Goal: Task Accomplishment & Management: Manage account settings

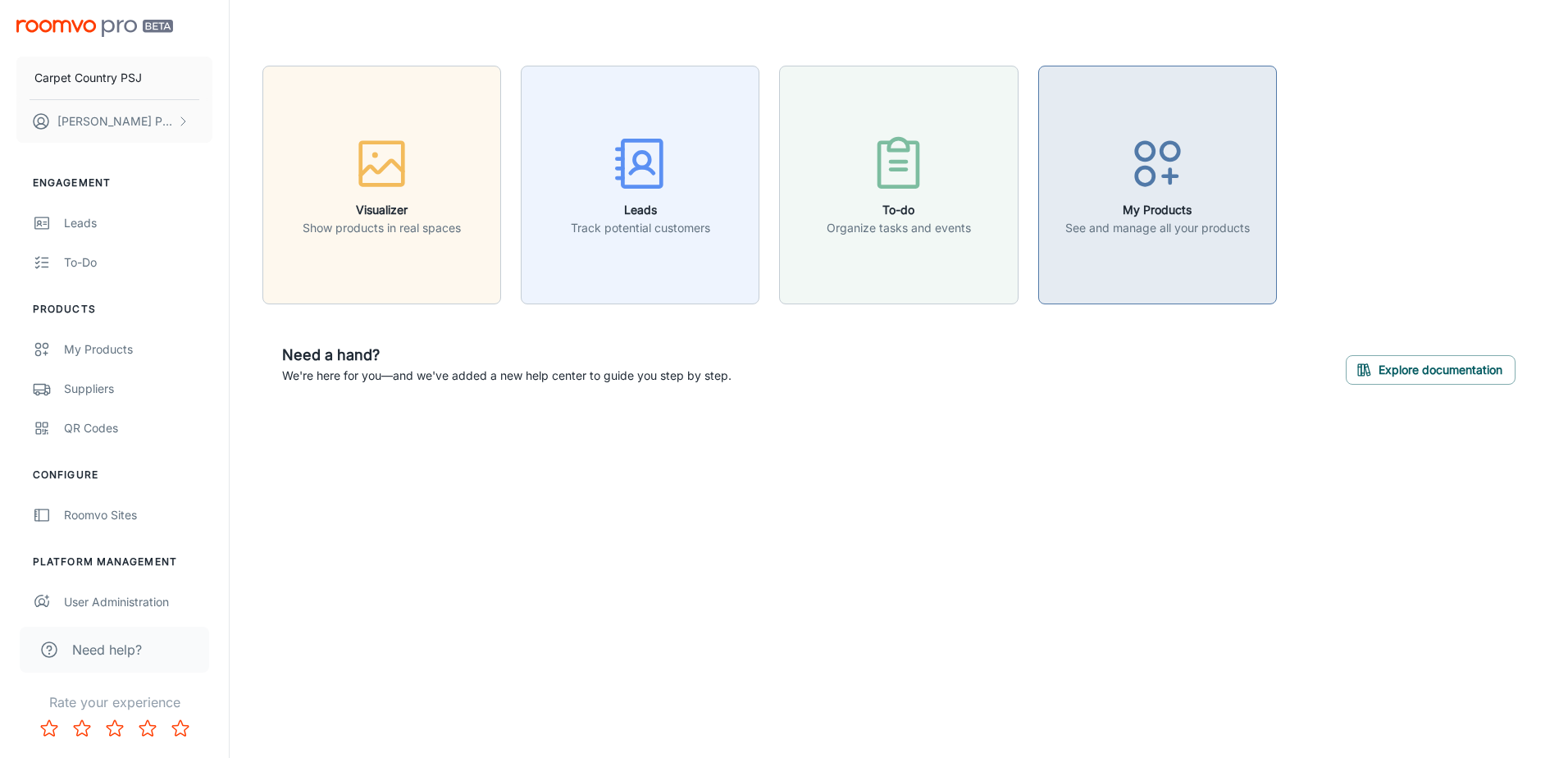
click at [1156, 203] on h6 "My Products" at bounding box center [1157, 210] width 185 height 18
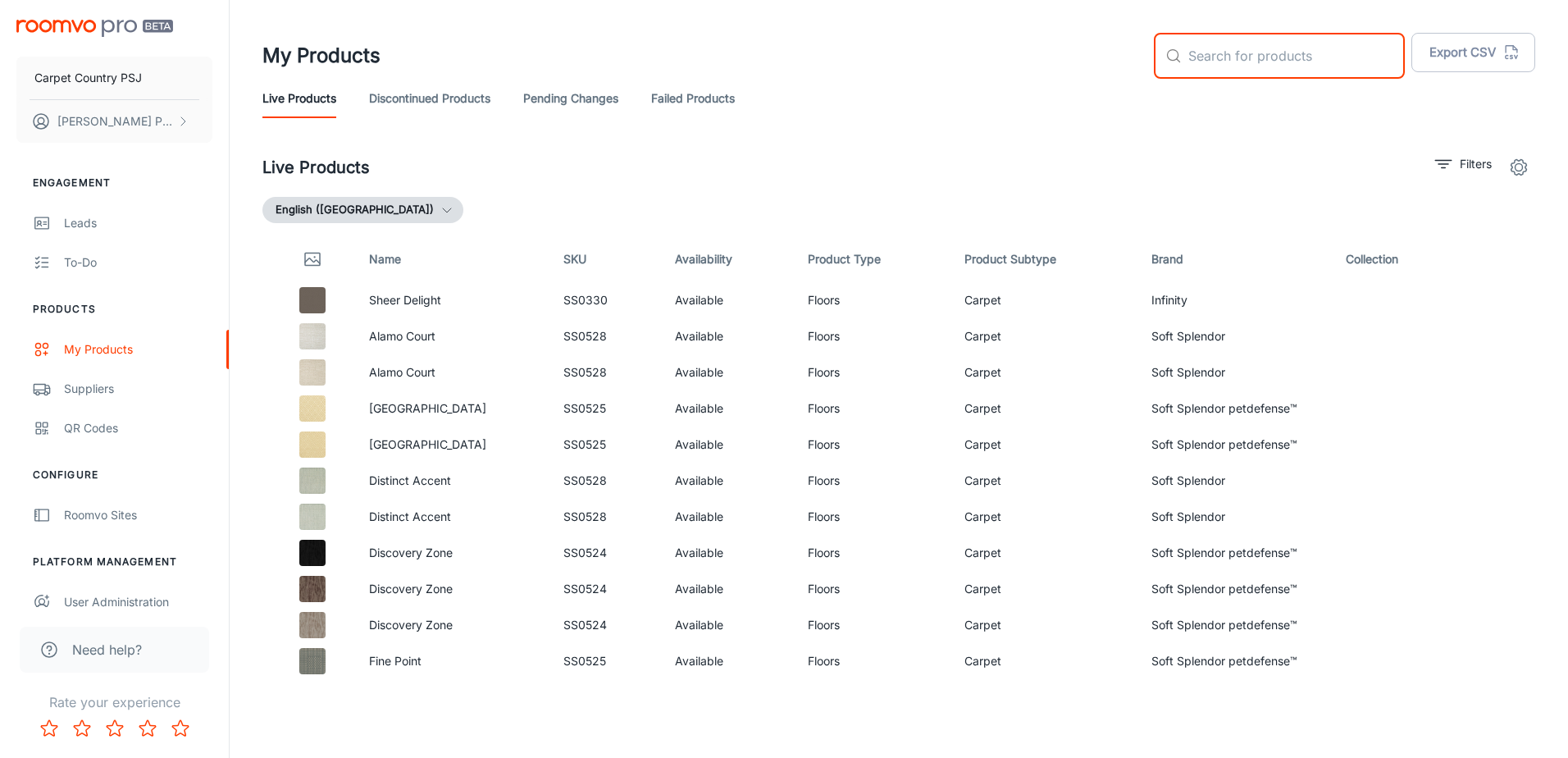
click at [1250, 63] on input "text" at bounding box center [1296, 55] width 217 height 46
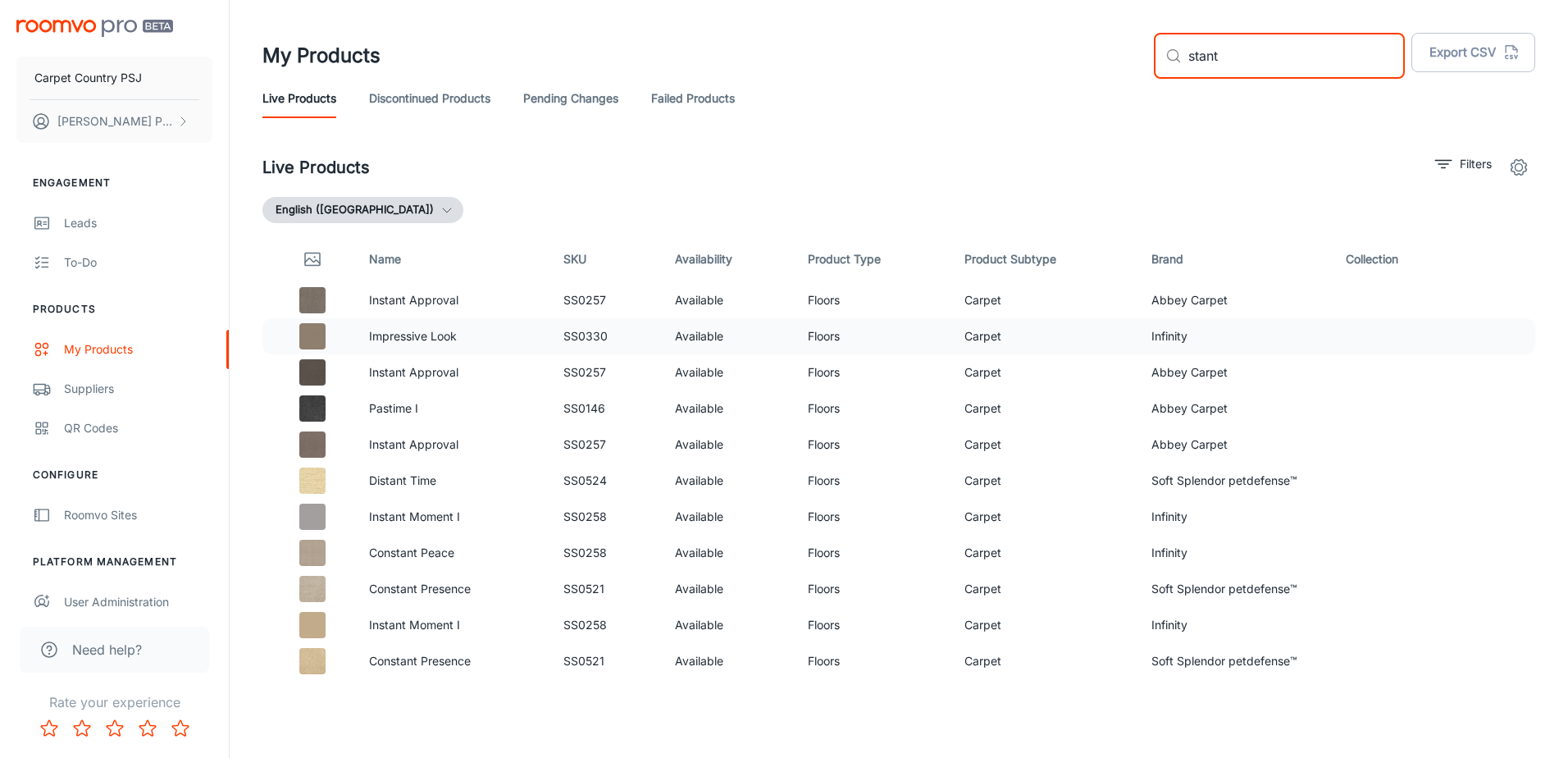
scroll to position [82, 0]
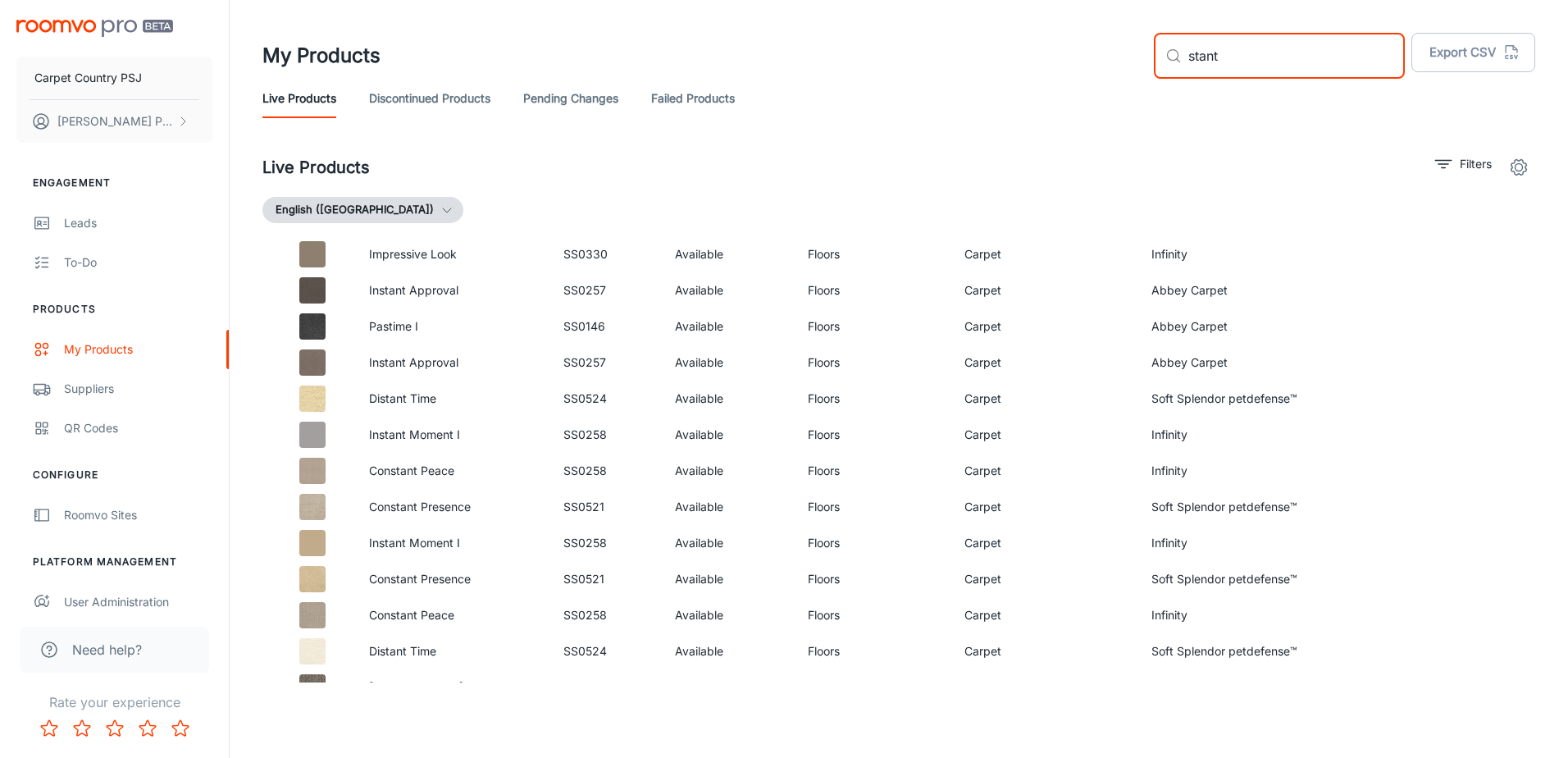
click at [367, 208] on button "English ([GEOGRAPHIC_DATA])" at bounding box center [363, 210] width 201 height 26
click at [367, 208] on div at bounding box center [784, 379] width 1568 height 758
click at [1256, 55] on input "stant" at bounding box center [1296, 55] width 217 height 46
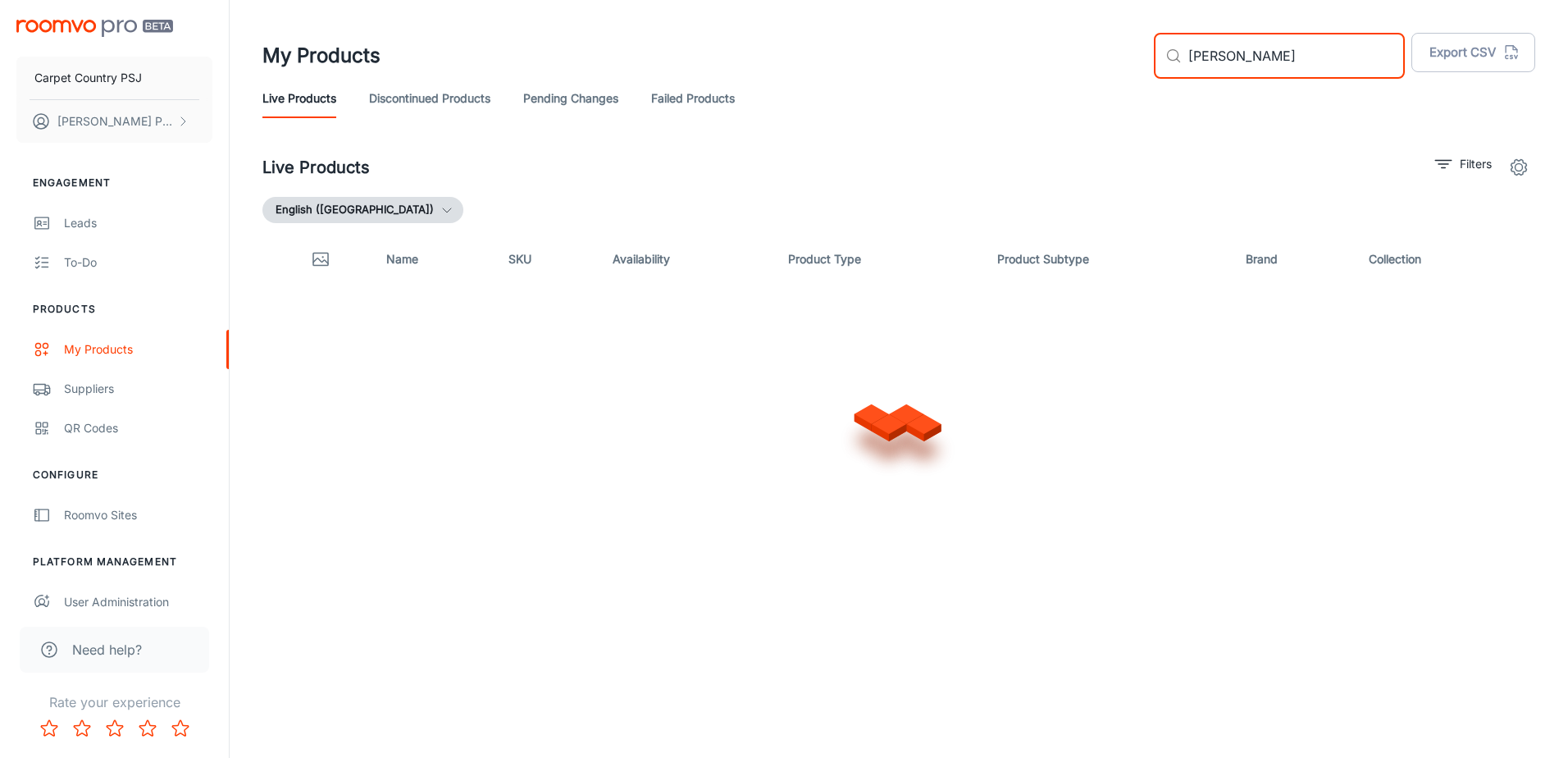
type input "[PERSON_NAME]"
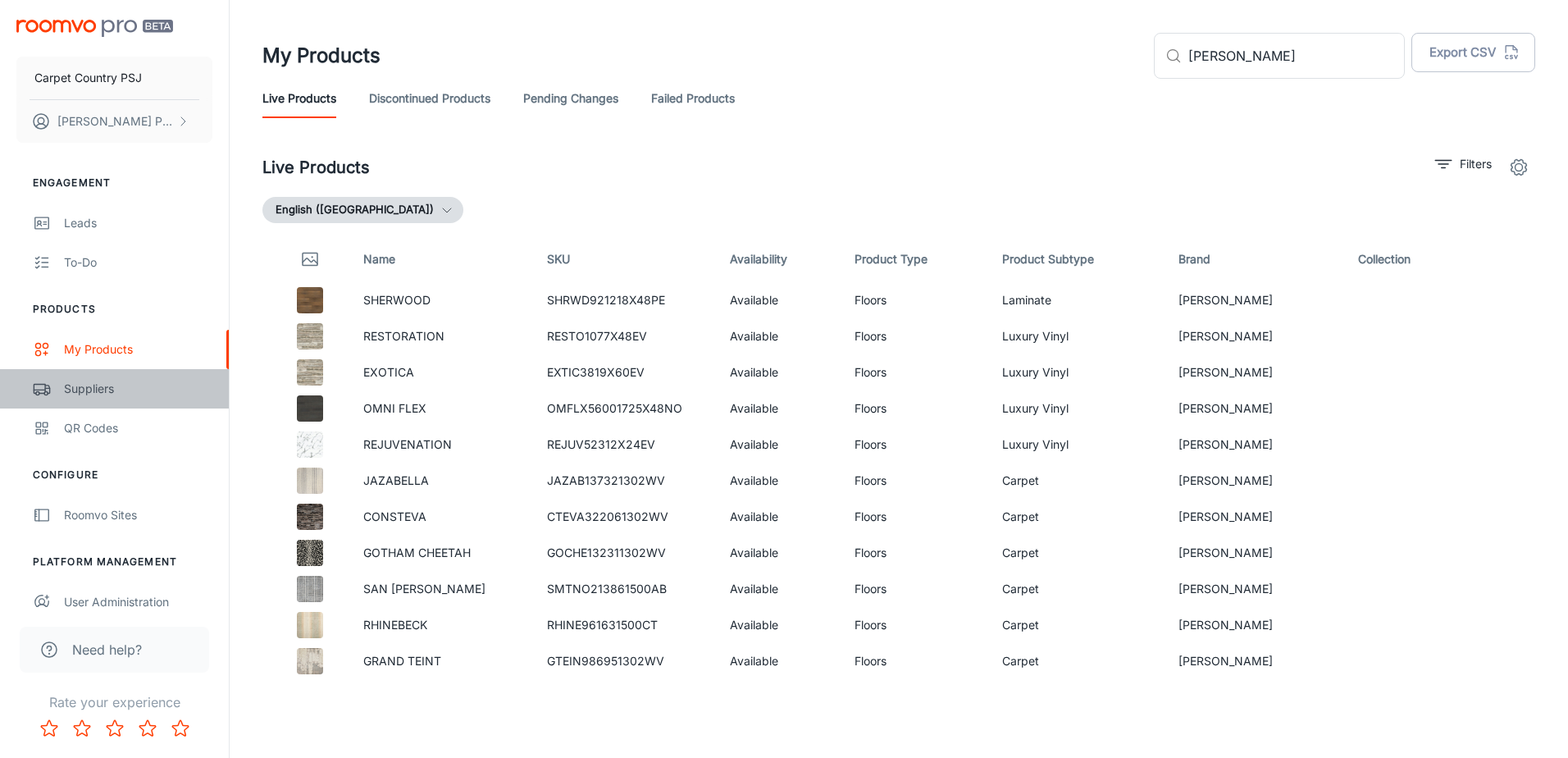
click at [84, 384] on div "Suppliers" at bounding box center [138, 389] width 149 height 18
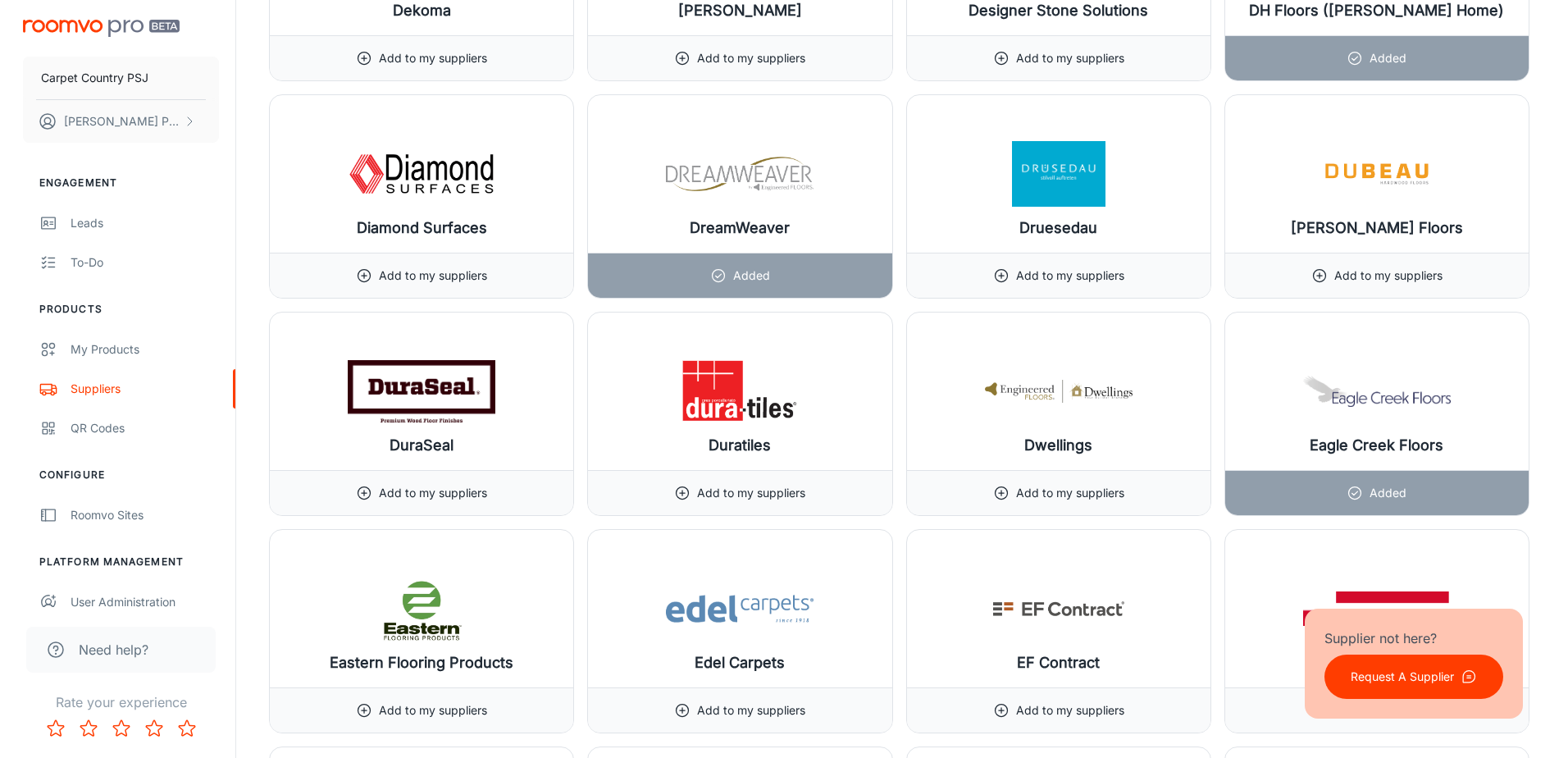
scroll to position [6890, 0]
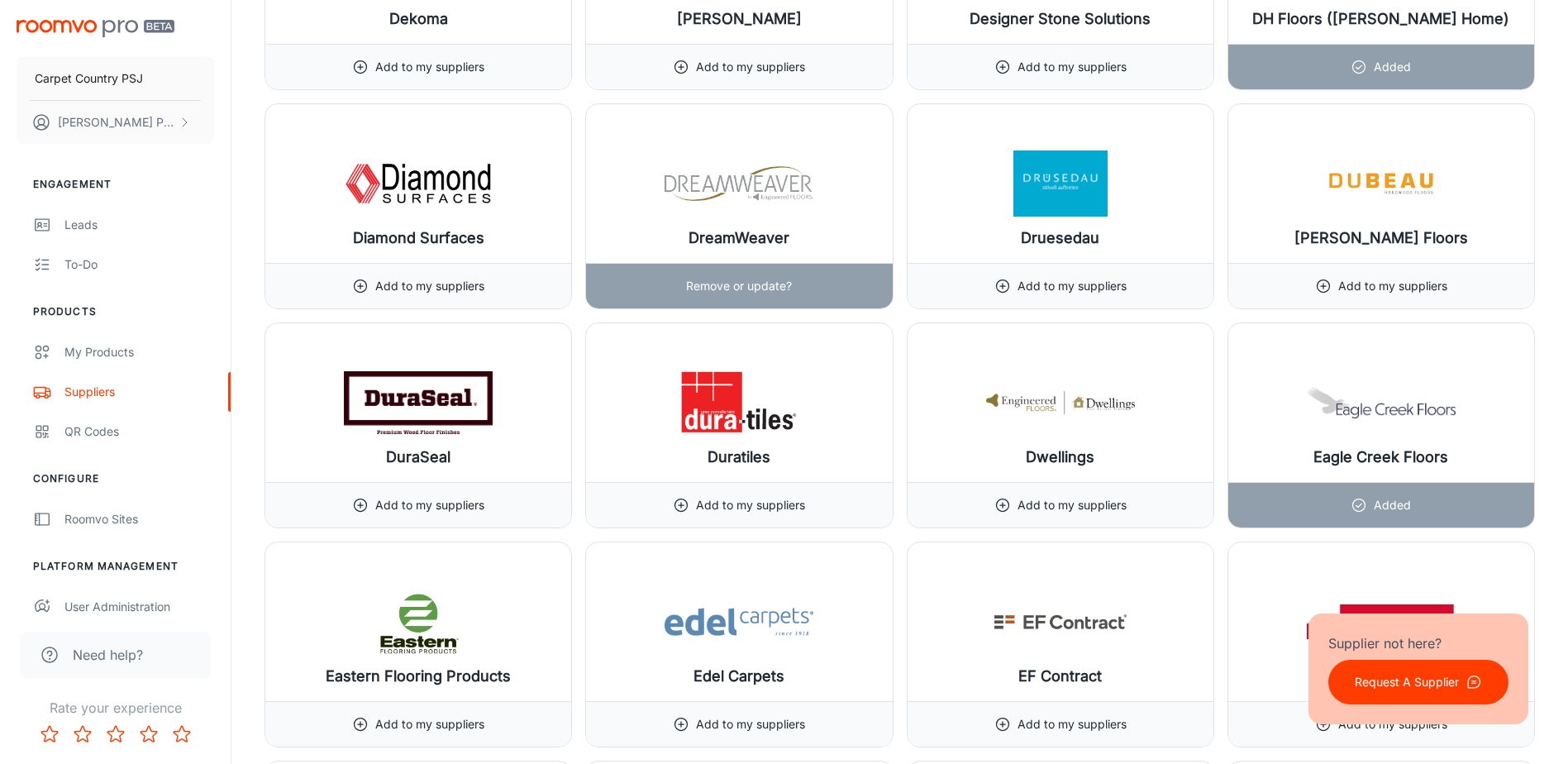
click at [785, 282] on p "Remove or update?" at bounding box center [739, 286] width 106 height 18
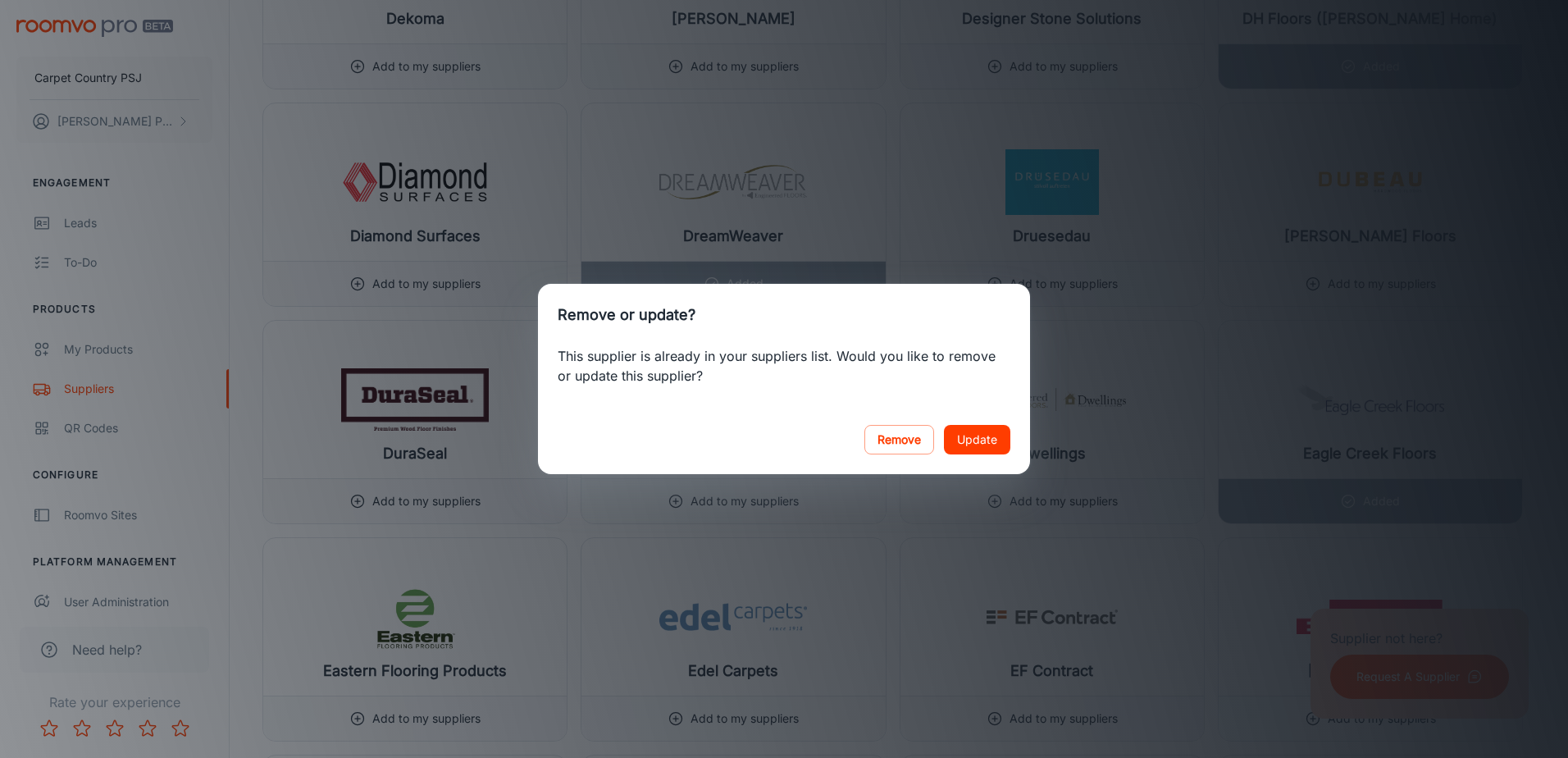
click at [972, 438] on button "Update" at bounding box center [978, 439] width 67 height 30
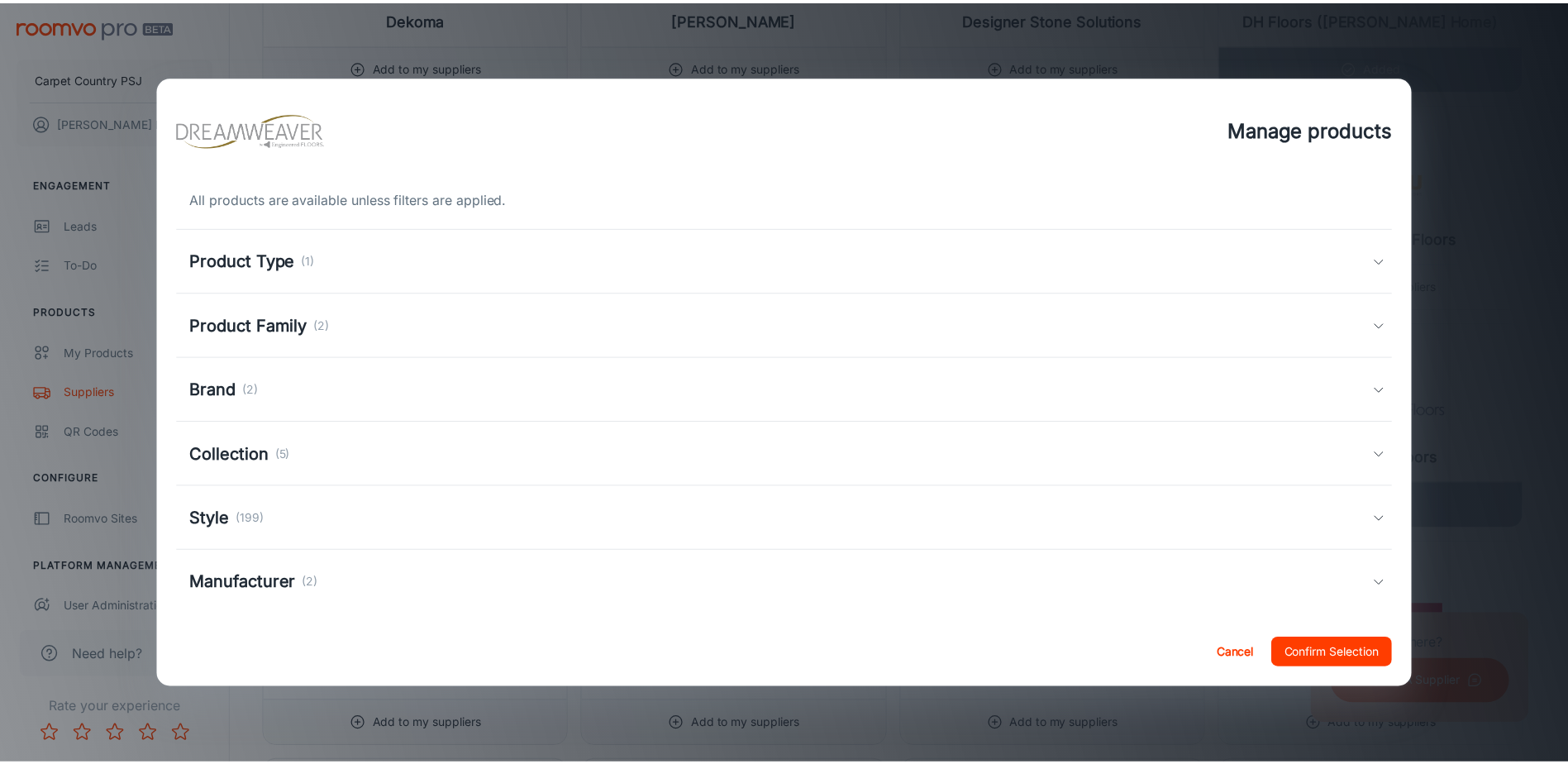
scroll to position [16, 0]
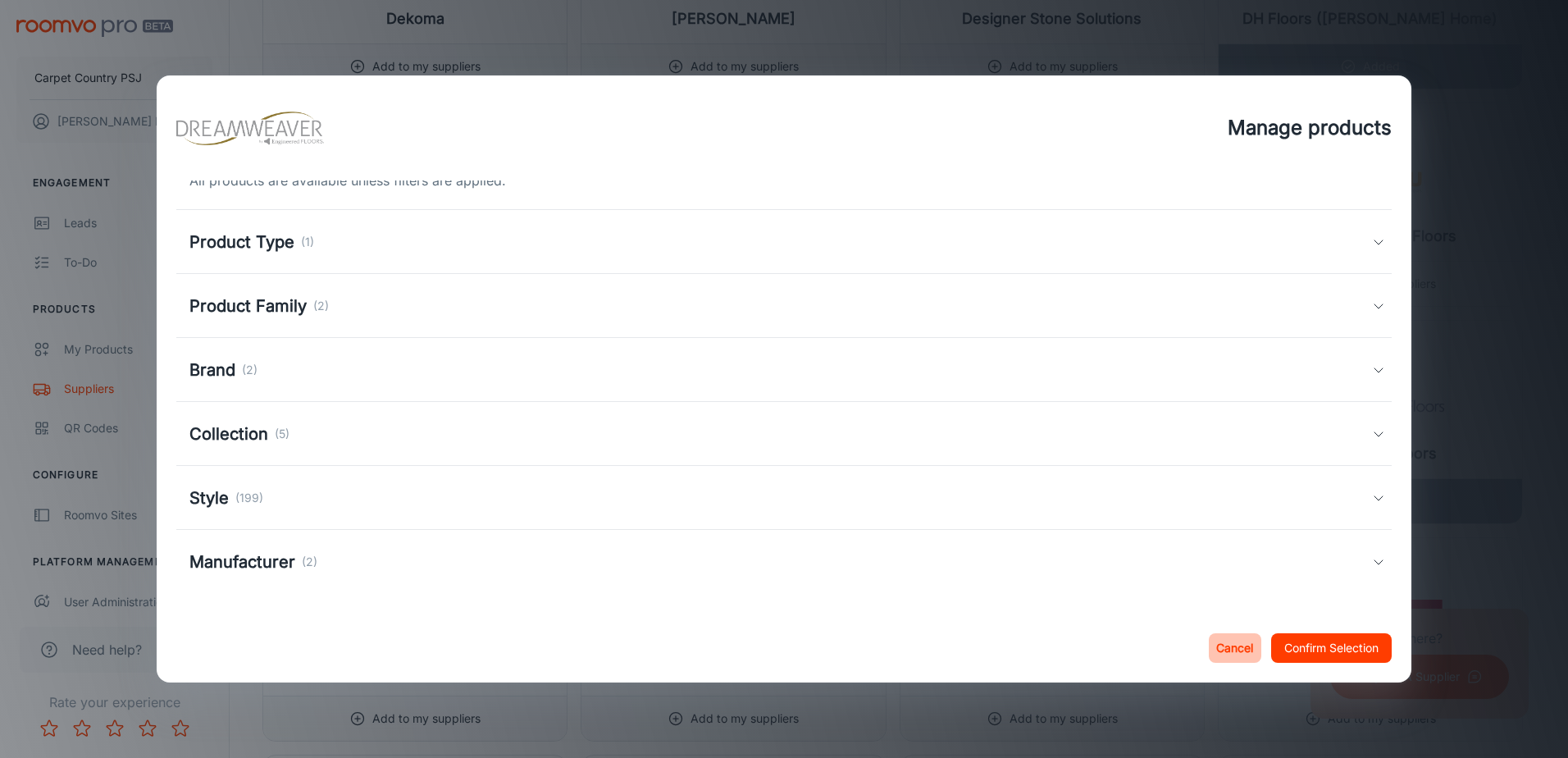
click at [1230, 644] on button "Cancel" at bounding box center [1235, 647] width 52 height 30
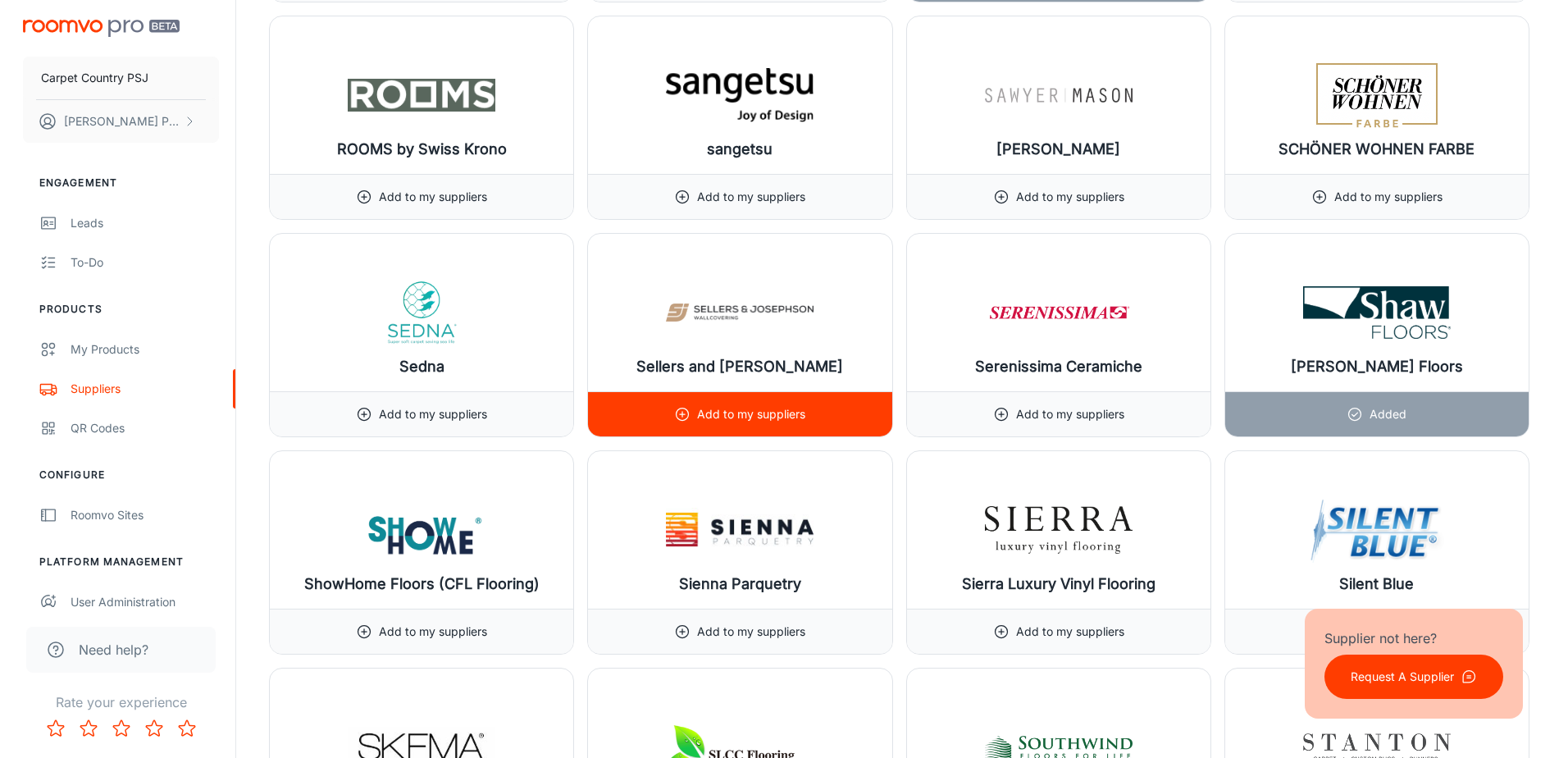
scroll to position [17633, 0]
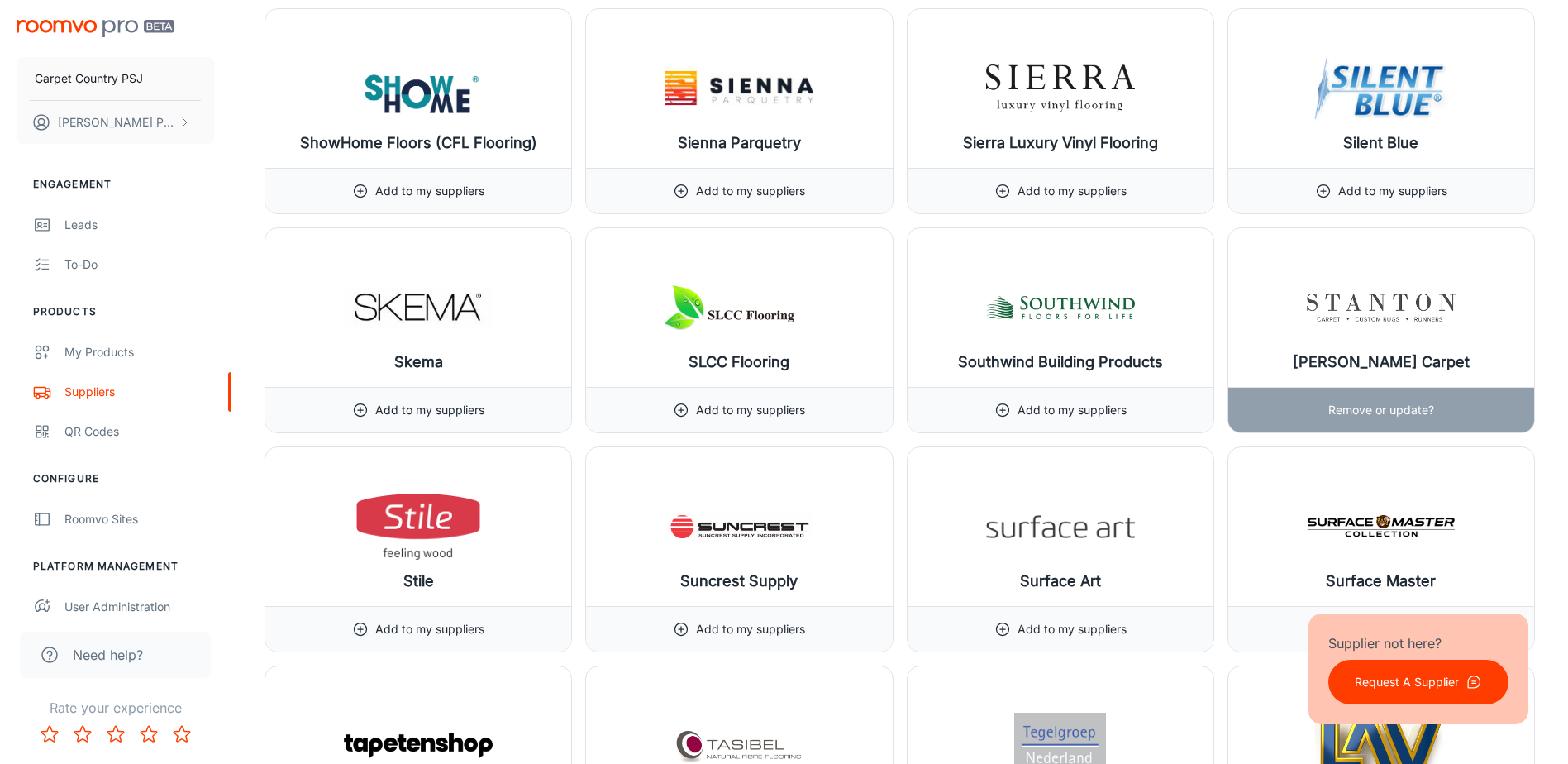
click at [1391, 403] on p "Remove or update?" at bounding box center [1381, 410] width 106 height 18
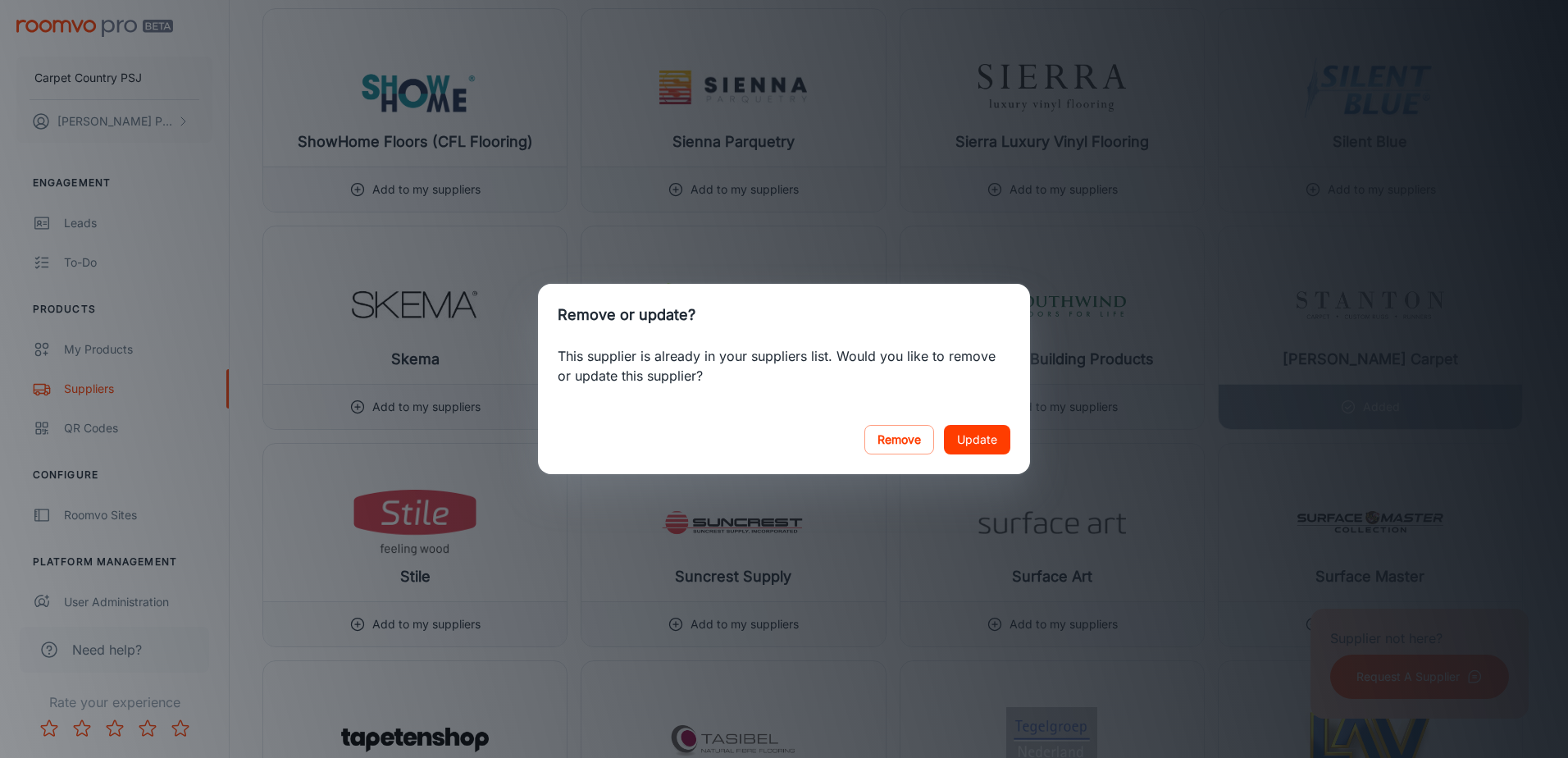
click at [985, 433] on button "Update" at bounding box center [978, 439] width 67 height 30
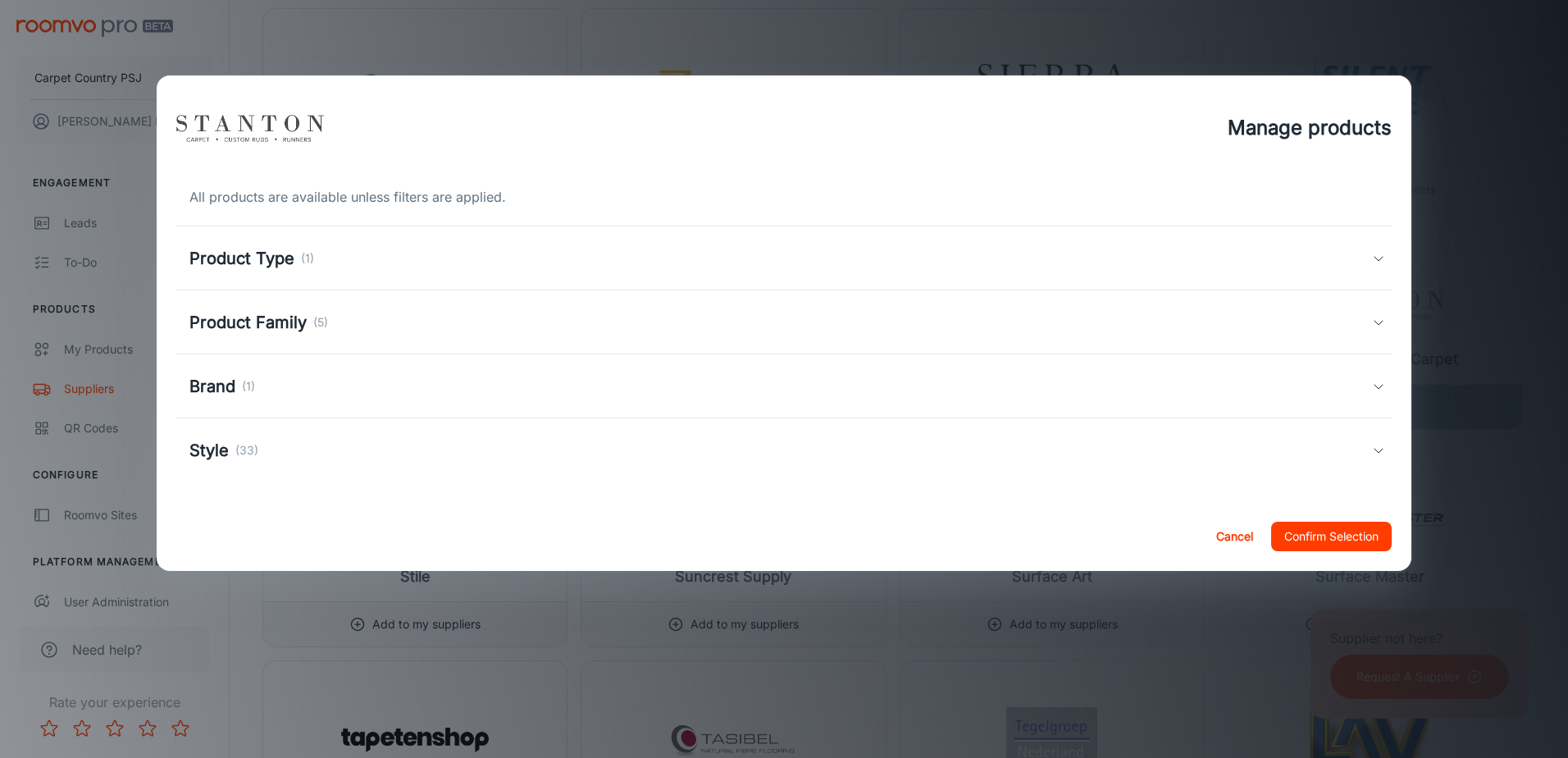
click at [207, 445] on h5 "Style" at bounding box center [209, 449] width 40 height 24
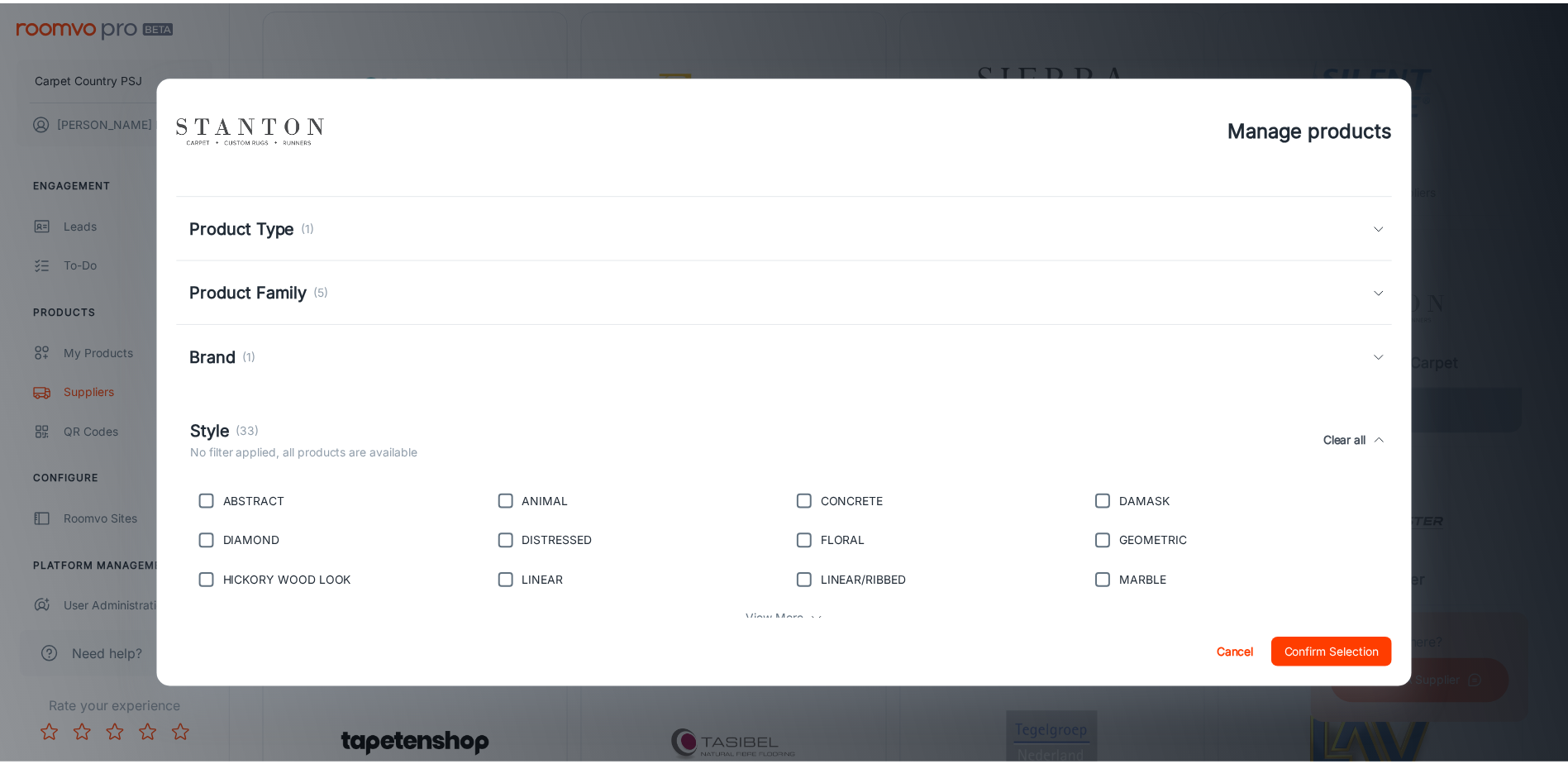
scroll to position [0, 0]
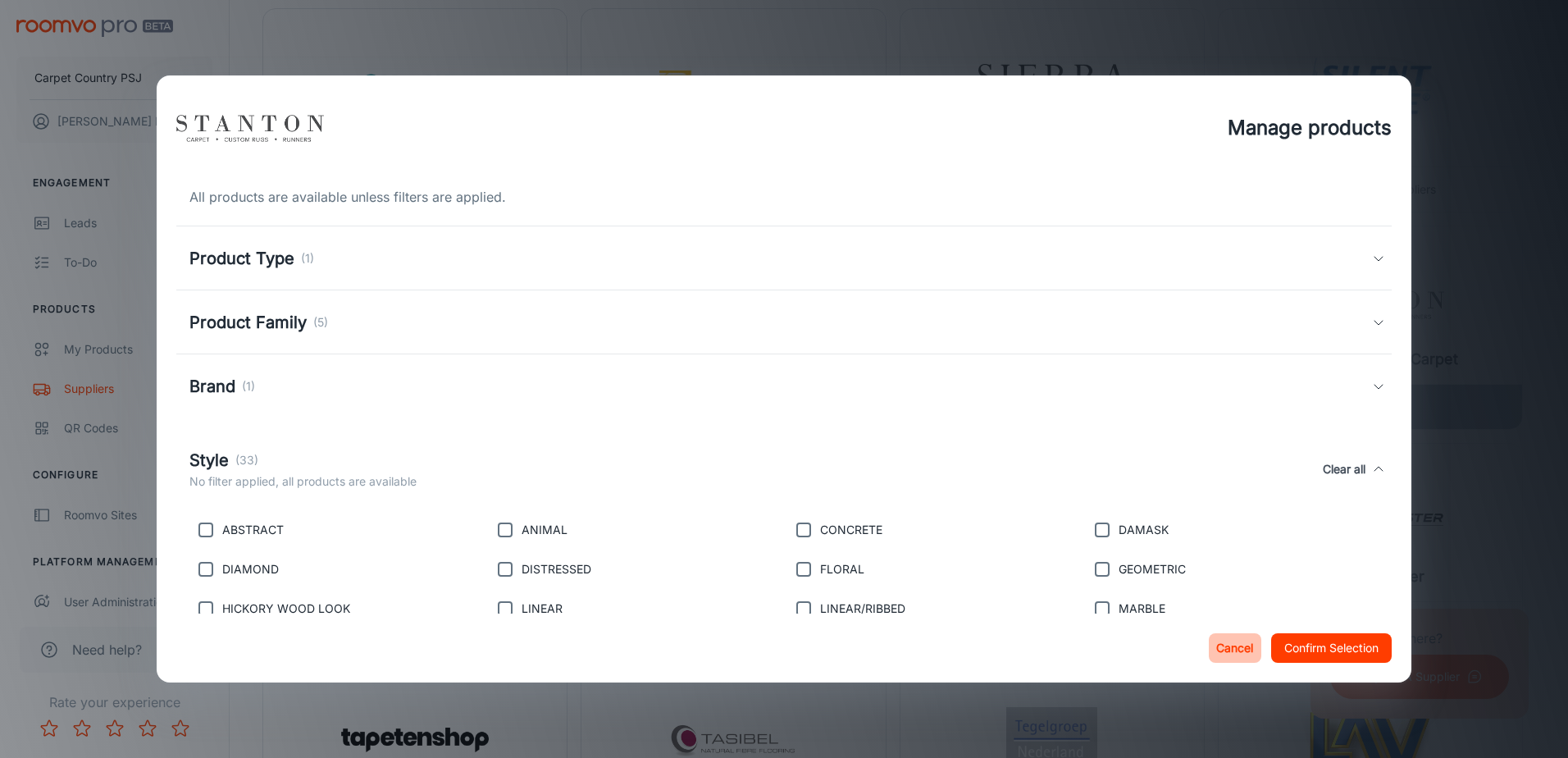
click at [1237, 643] on button "Cancel" at bounding box center [1235, 647] width 52 height 30
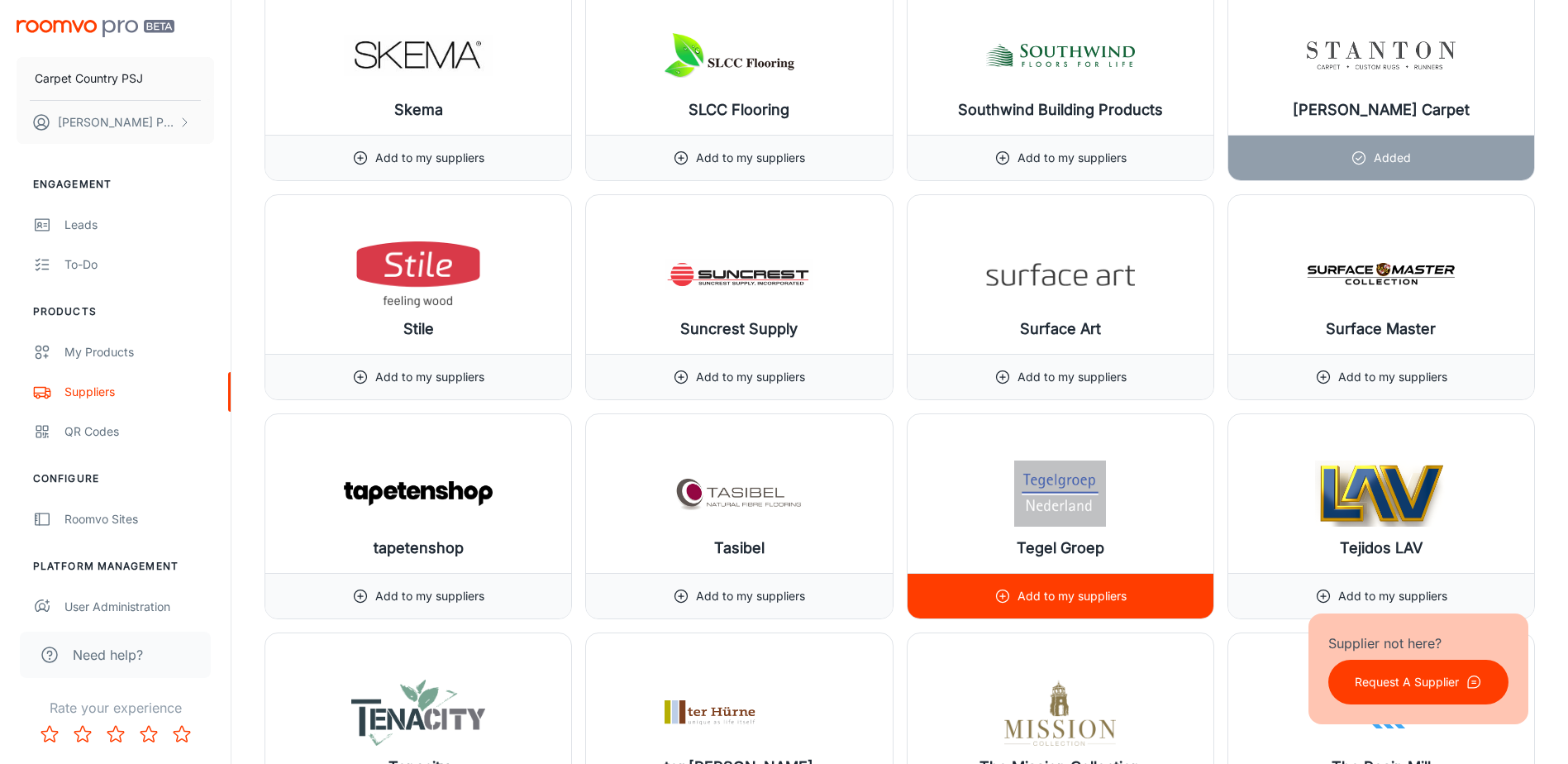
scroll to position [18186, 0]
